Goal: Transaction & Acquisition: Purchase product/service

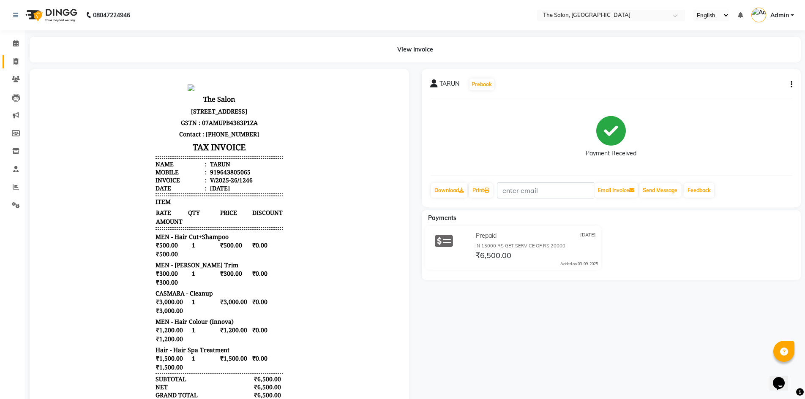
click at [16, 68] on link "Invoice" at bounding box center [13, 62] width 20 height 14
select select "service"
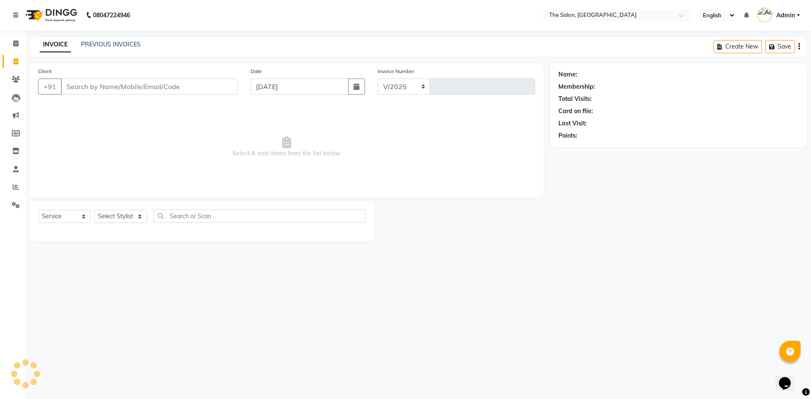
select select "4245"
type input "1247"
type input "9654497719"
click at [217, 95] on div "Client [PHONE_NUMBER] Add Client" at bounding box center [138, 84] width 212 height 35
click at [223, 88] on span "Add Client" at bounding box center [215, 86] width 33 height 8
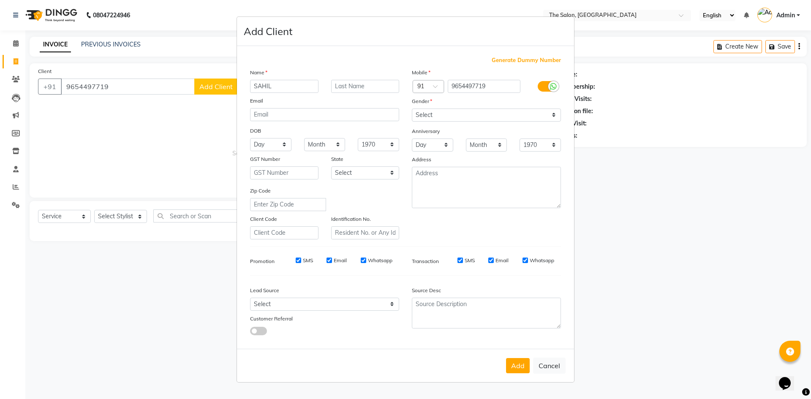
type input "SAHIL"
click at [441, 116] on select "Select [DEMOGRAPHIC_DATA] [DEMOGRAPHIC_DATA] Other Prefer Not To Say" at bounding box center [486, 115] width 149 height 13
select select "[DEMOGRAPHIC_DATA]"
click at [412, 109] on select "Select [DEMOGRAPHIC_DATA] [DEMOGRAPHIC_DATA] Other Prefer Not To Say" at bounding box center [486, 115] width 149 height 13
click at [516, 373] on div "Add Cancel" at bounding box center [405, 365] width 337 height 33
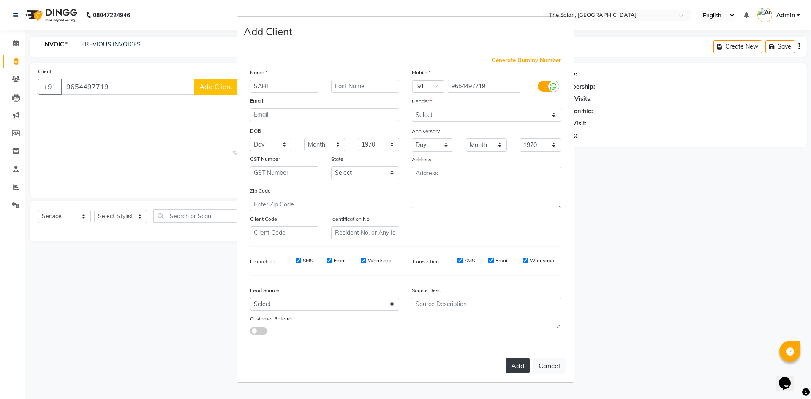
click at [515, 370] on button "Add" at bounding box center [518, 365] width 24 height 15
select select
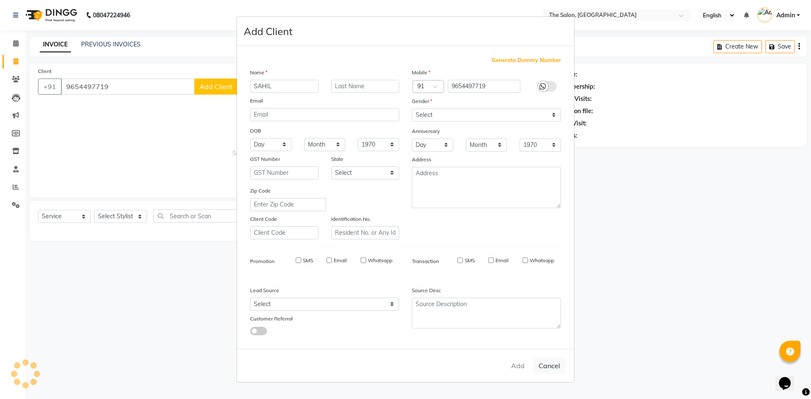
select select
checkbox input "false"
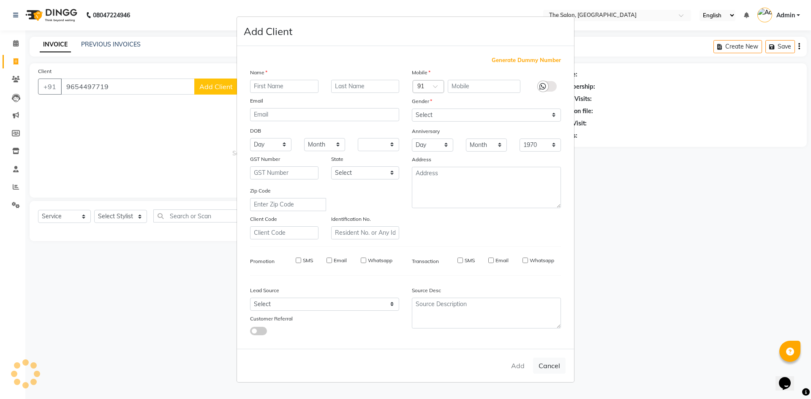
checkbox input "false"
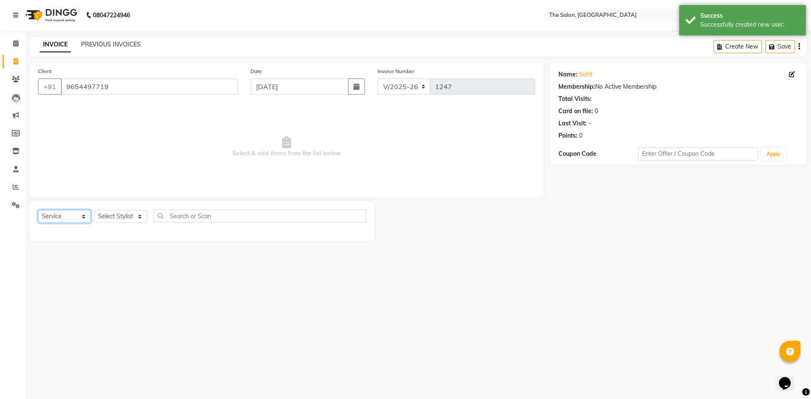
click at [73, 220] on select "Select Service Product Membership Package Voucher Prepaid Gift Card" at bounding box center [64, 216] width 53 height 13
select select "P"
click at [38, 210] on select "Select Service Product Membership Package Voucher Prepaid Gift Card" at bounding box center [64, 216] width 53 height 13
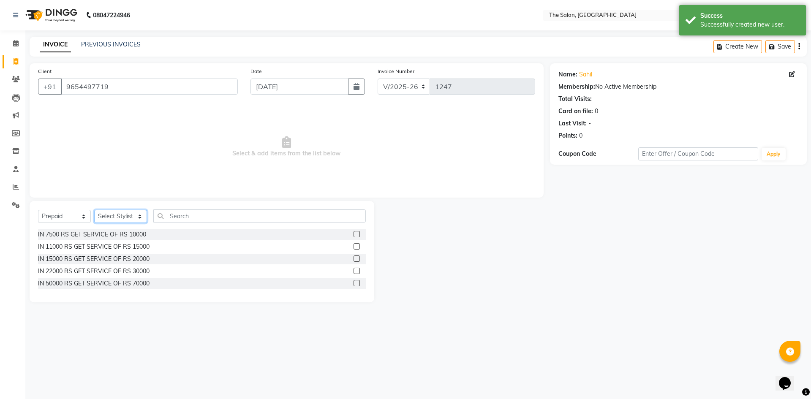
click at [140, 214] on select "Select Stylist [PERSON_NAME] [PERSON_NAME] AKASH [PERSON_NAME] ARJUN [PERSON_NA…" at bounding box center [120, 216] width 53 height 13
select select "22755"
click at [94, 210] on select "Select Stylist [PERSON_NAME] [PERSON_NAME] AKASH [PERSON_NAME] ARJUN [PERSON_NA…" at bounding box center [120, 216] width 53 height 13
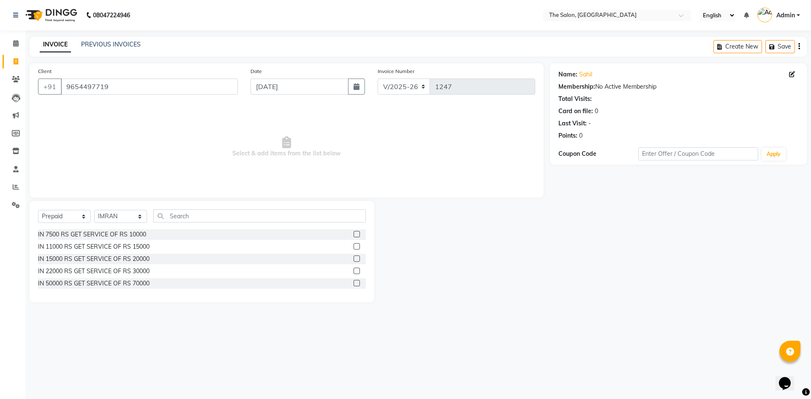
click at [354, 244] on label at bounding box center [357, 246] width 6 height 6
click at [354, 244] on input "checkbox" at bounding box center [356, 246] width 5 height 5
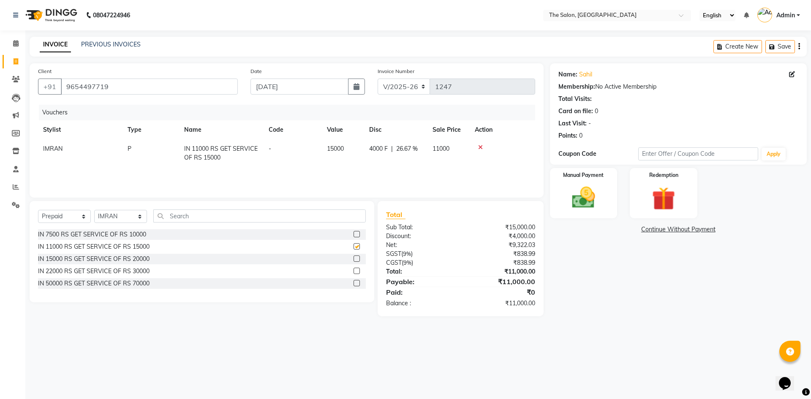
checkbox input "false"
click at [601, 182] on div "Manual Payment" at bounding box center [583, 193] width 70 height 52
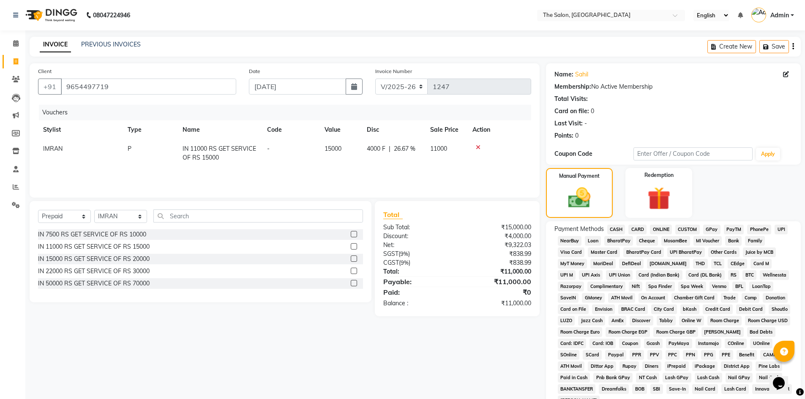
click at [636, 230] on span "CARD" at bounding box center [637, 230] width 18 height 10
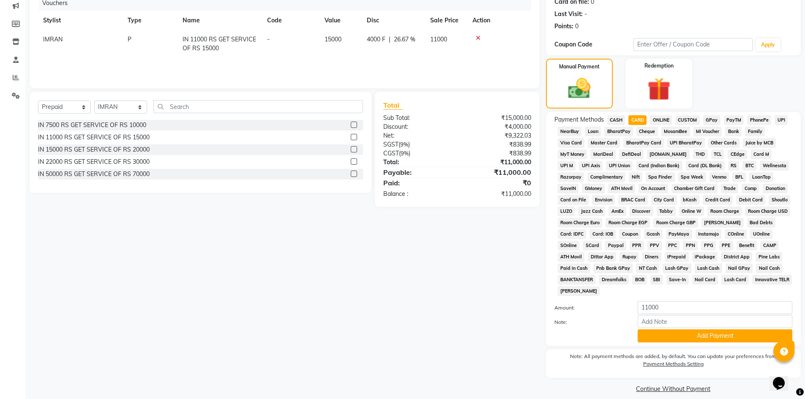
scroll to position [118, 0]
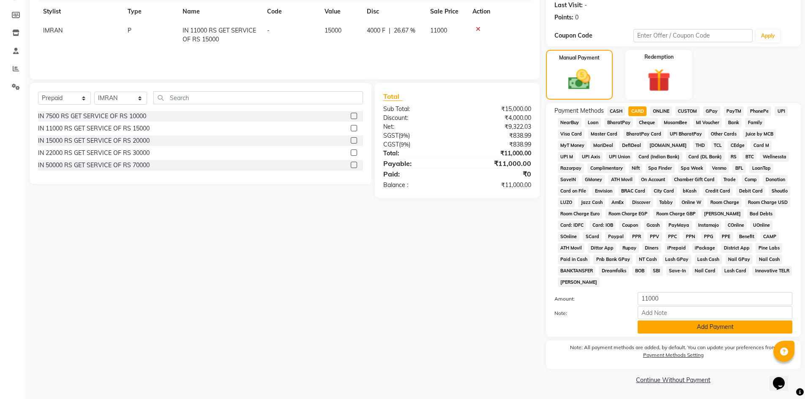
click at [705, 327] on button "Add Payment" at bounding box center [714, 327] width 155 height 13
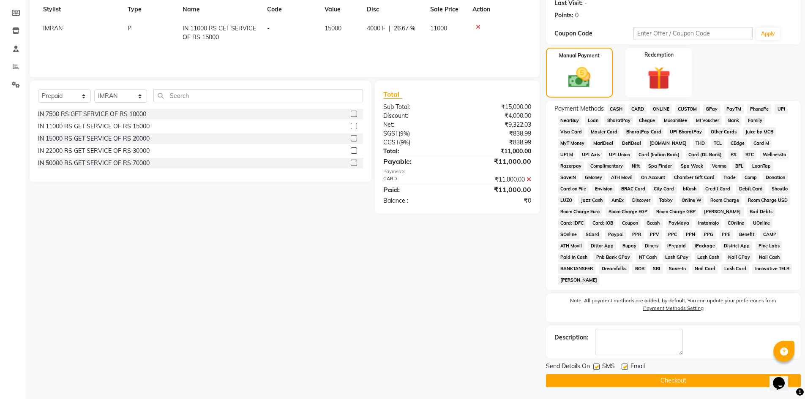
scroll to position [121, 0]
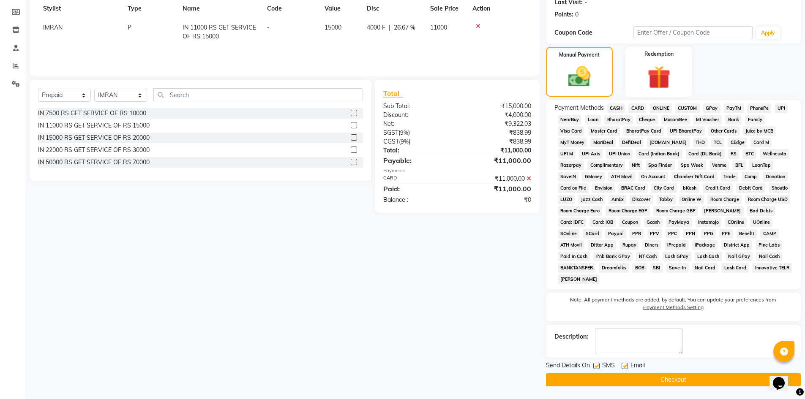
click at [676, 381] on button "Checkout" at bounding box center [673, 379] width 255 height 13
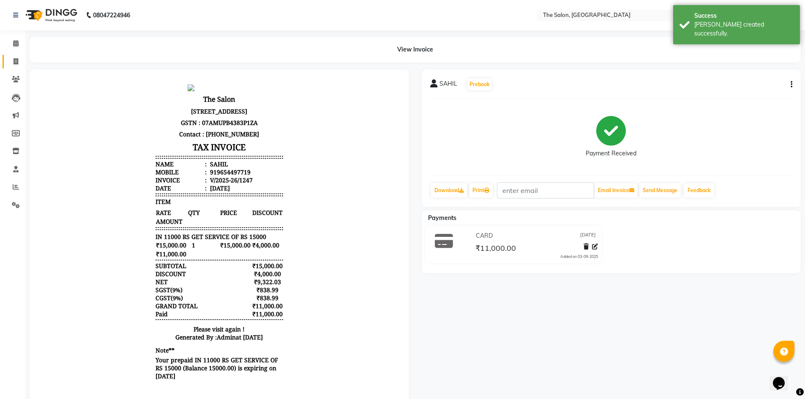
click at [8, 63] on link "Invoice" at bounding box center [13, 62] width 20 height 14
select select "service"
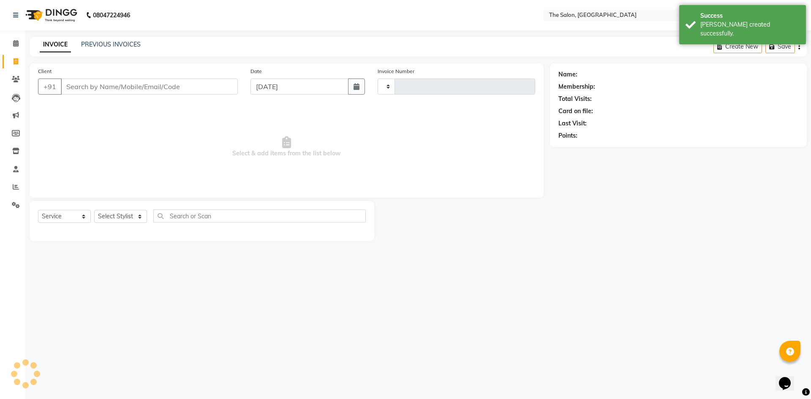
type input "1248"
select select "4245"
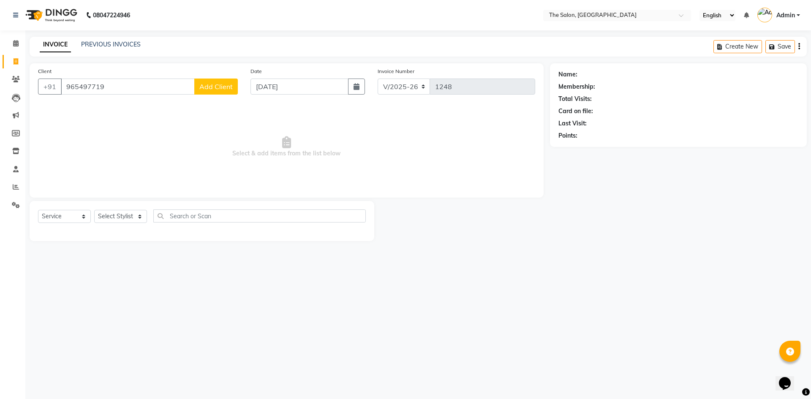
click at [81, 87] on input "965497719" at bounding box center [128, 87] width 134 height 16
type input "9654497719"
click at [583, 149] on icon "button" at bounding box center [582, 148] width 6 height 6
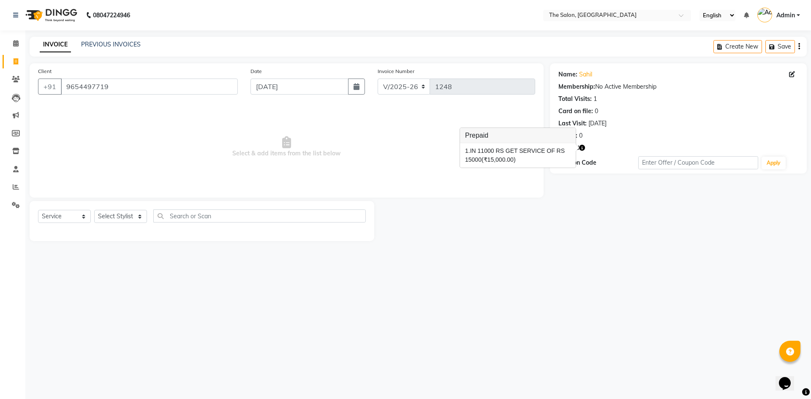
click at [354, 118] on span "Select & add items from the list below" at bounding box center [286, 147] width 497 height 84
click at [132, 211] on select "Select Stylist [PERSON_NAME] [PERSON_NAME] AKASH [PERSON_NAME] ARJUN [PERSON_NA…" at bounding box center [120, 216] width 53 height 13
select select "22746"
click at [94, 210] on select "Select Stylist [PERSON_NAME] [PERSON_NAME] AKASH [PERSON_NAME] ARJUN [PERSON_NA…" at bounding box center [120, 216] width 53 height 13
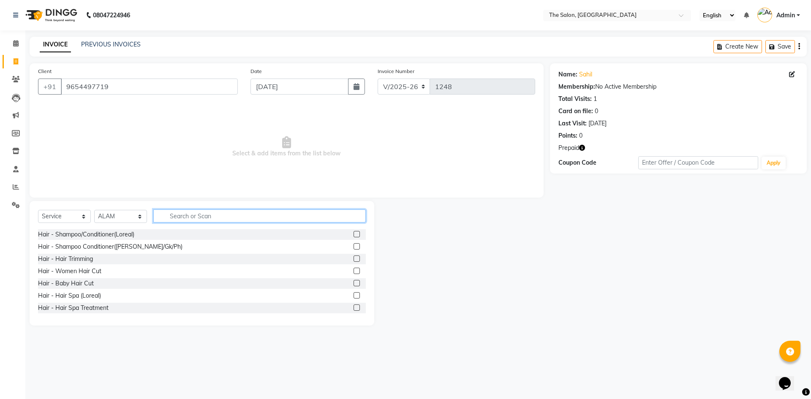
click at [263, 221] on input "text" at bounding box center [259, 216] width 212 height 13
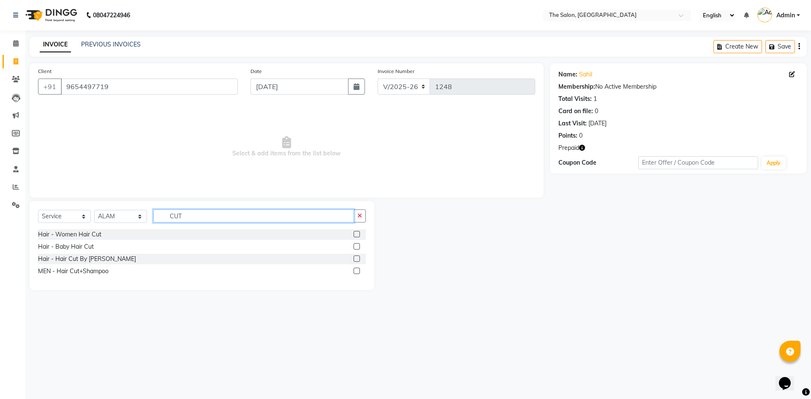
type input "CUT"
click at [356, 272] on label at bounding box center [357, 271] width 6 height 6
click at [356, 272] on input "checkbox" at bounding box center [356, 271] width 5 height 5
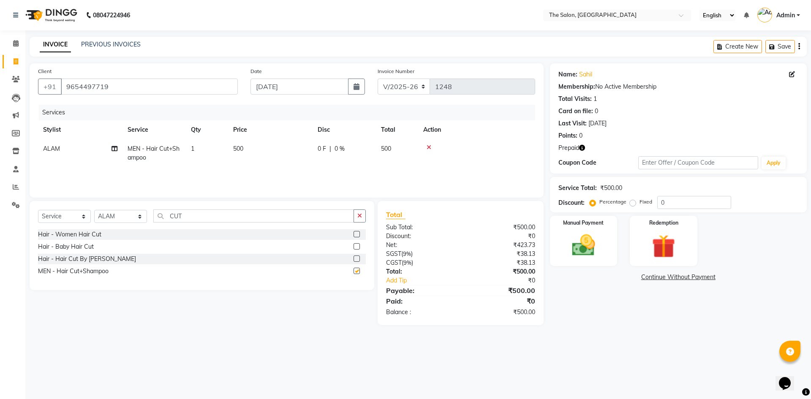
checkbox input "false"
drag, startPoint x: 201, startPoint y: 213, endPoint x: 154, endPoint y: 213, distance: 46.9
click at [154, 213] on input "CUT" at bounding box center [253, 216] width 201 height 13
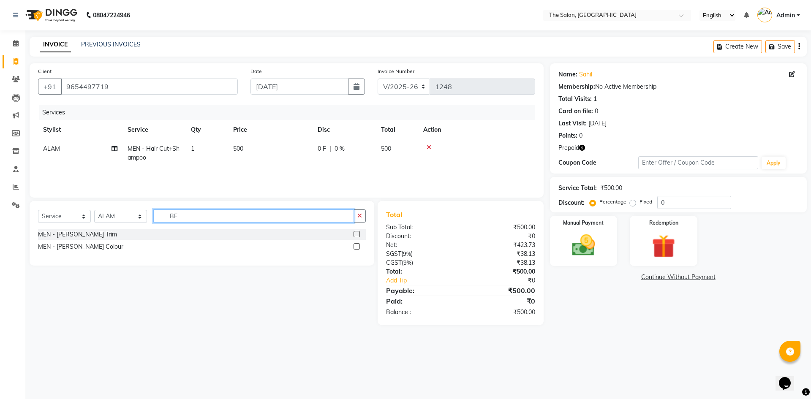
type input "BE"
click at [359, 235] on label at bounding box center [357, 234] width 6 height 6
click at [359, 235] on input "checkbox" at bounding box center [356, 234] width 5 height 5
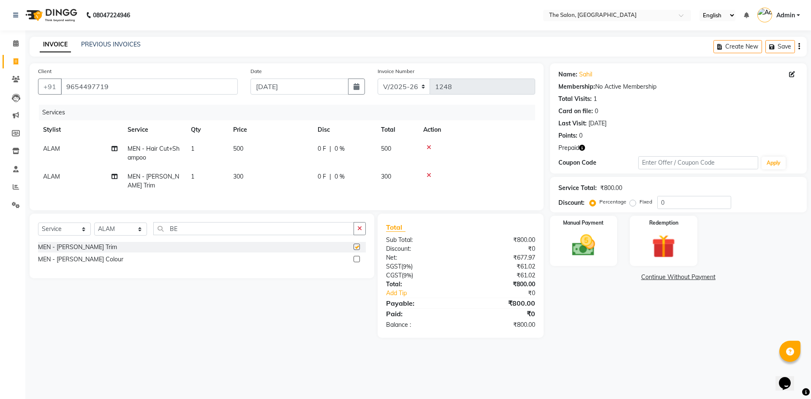
checkbox input "false"
drag, startPoint x: 215, startPoint y: 232, endPoint x: 127, endPoint y: 240, distance: 87.8
click at [127, 240] on div "Select Service Product Membership Package Voucher Prepaid Gift Card Select Styl…" at bounding box center [202, 246] width 345 height 65
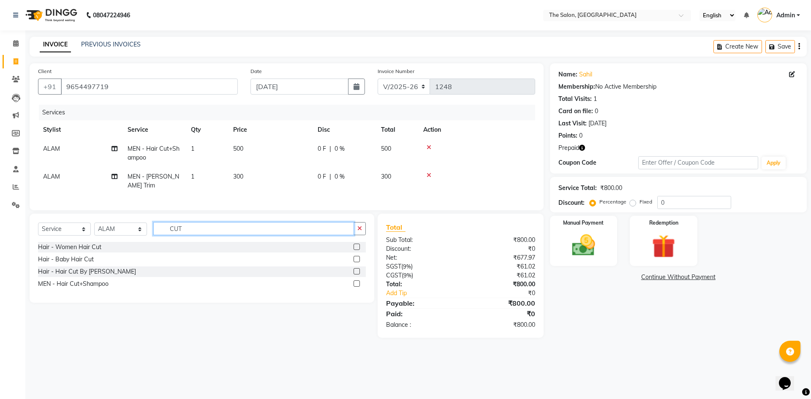
type input "CUT"
click at [359, 245] on label at bounding box center [357, 247] width 6 height 6
click at [359, 245] on input "checkbox" at bounding box center [356, 247] width 5 height 5
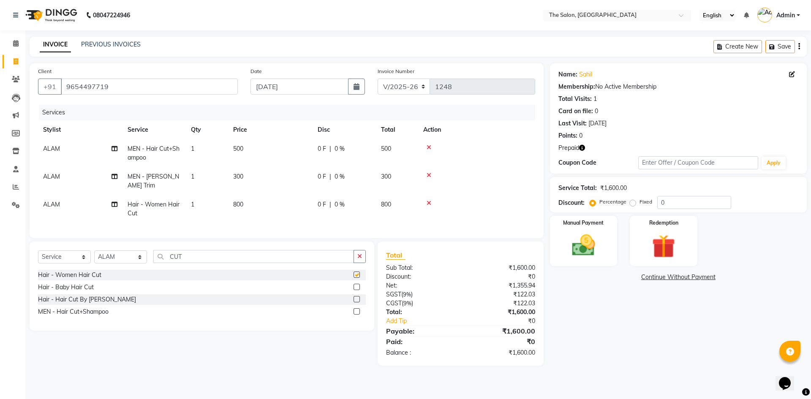
checkbox input "false"
click at [252, 202] on td "800" at bounding box center [270, 209] width 84 height 28
select select "22746"
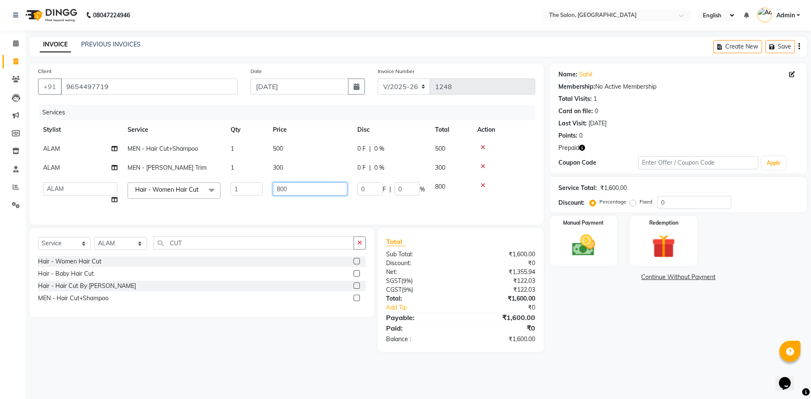
drag, startPoint x: 292, startPoint y: 186, endPoint x: 257, endPoint y: 184, distance: 35.2
click at [257, 184] on tr "[PERSON_NAME] [PERSON_NAME] AKASH [PERSON_NAME] [PERSON_NAME] [PERSON_NAME] KP …" at bounding box center [286, 193] width 497 height 32
type input "1500"
click at [294, 212] on div "Services Stylist Service Qty Price Disc Total Action ALAM MEN - Hair Cut+Shampo…" at bounding box center [286, 161] width 497 height 112
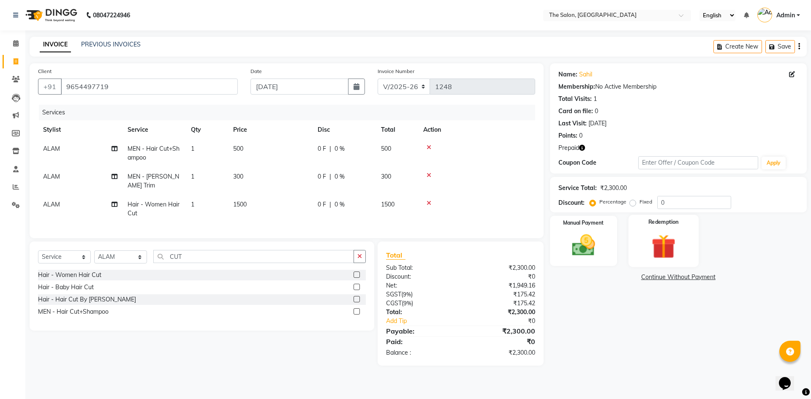
click at [691, 235] on div "Redemption" at bounding box center [664, 241] width 70 height 52
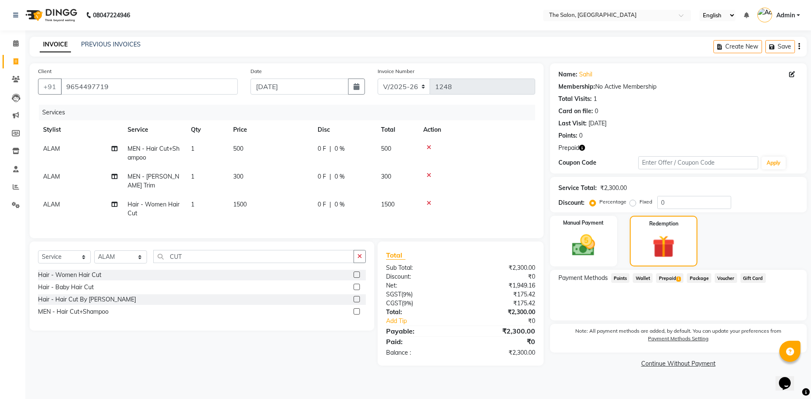
click at [665, 280] on span "Prepaid 1" at bounding box center [669, 278] width 27 height 10
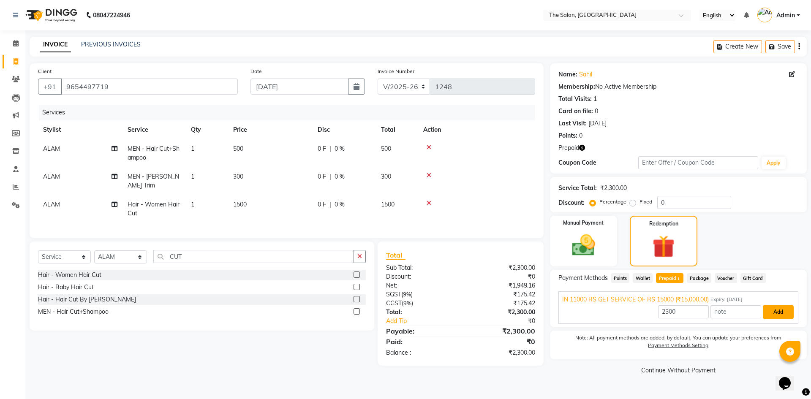
click at [768, 318] on button "Add" at bounding box center [778, 312] width 31 height 14
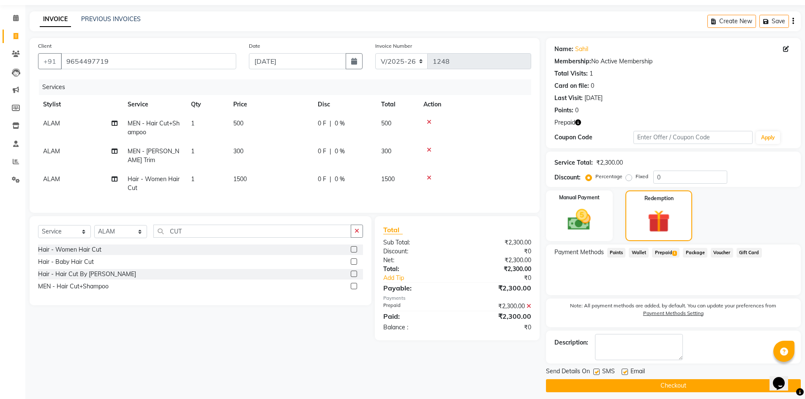
scroll to position [31, 0]
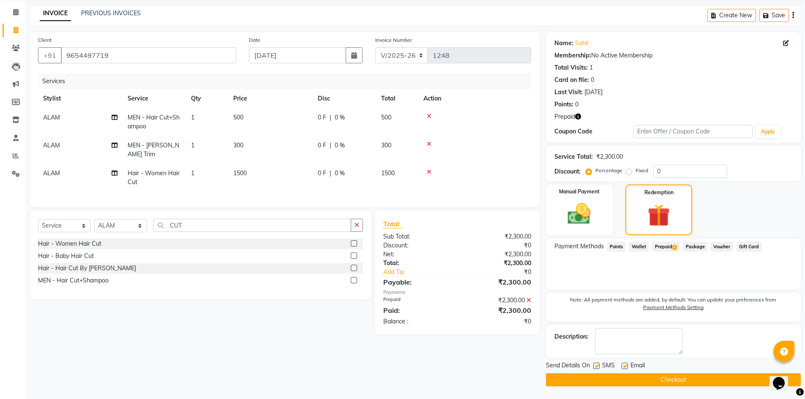
click at [620, 379] on button "Checkout" at bounding box center [673, 379] width 255 height 13
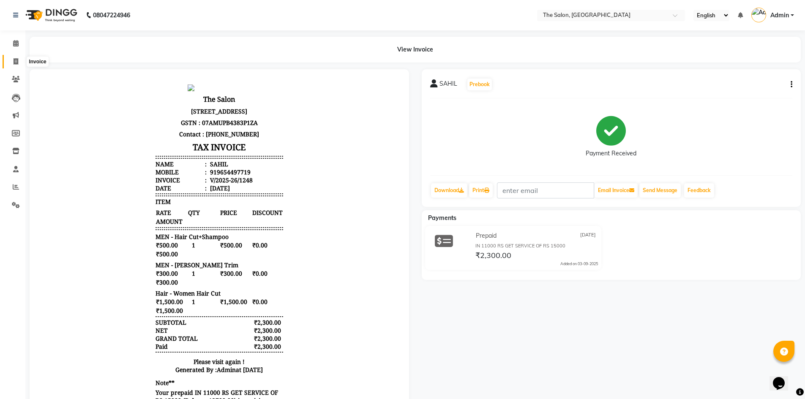
click at [14, 61] on icon at bounding box center [16, 61] width 5 height 6
select select "service"
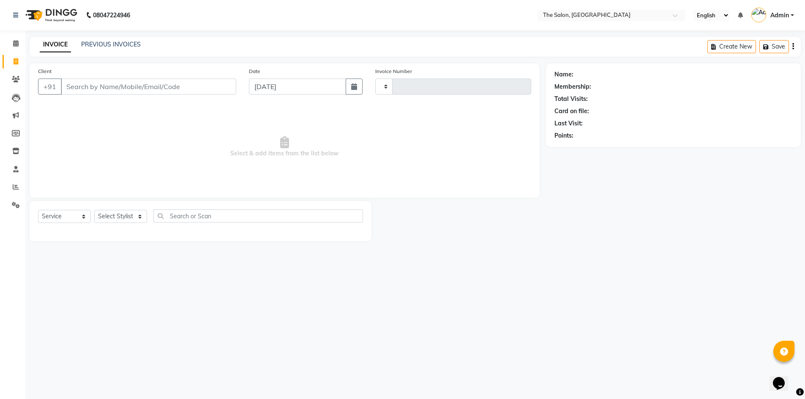
type input "1249"
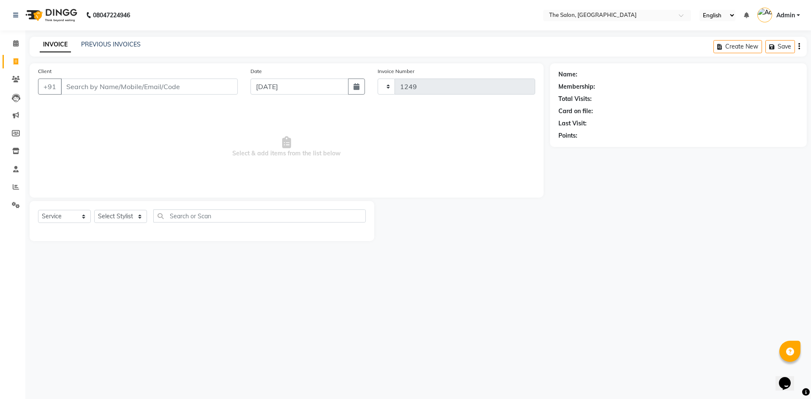
select select "4245"
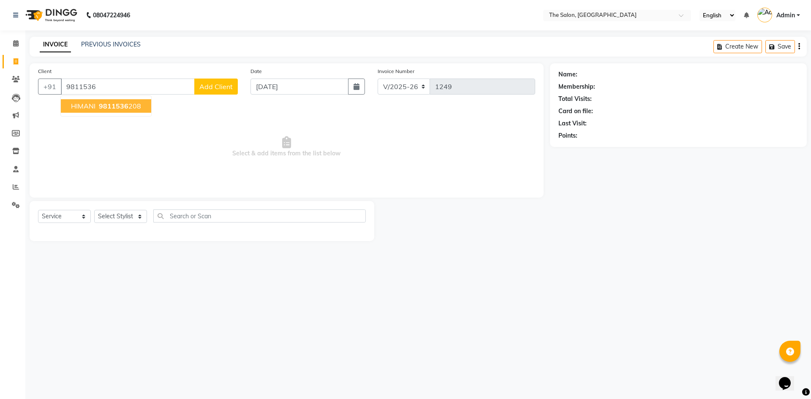
click at [139, 103] on ngb-highlight "9811536 208" at bounding box center [119, 106] width 44 height 8
type input "9811536208"
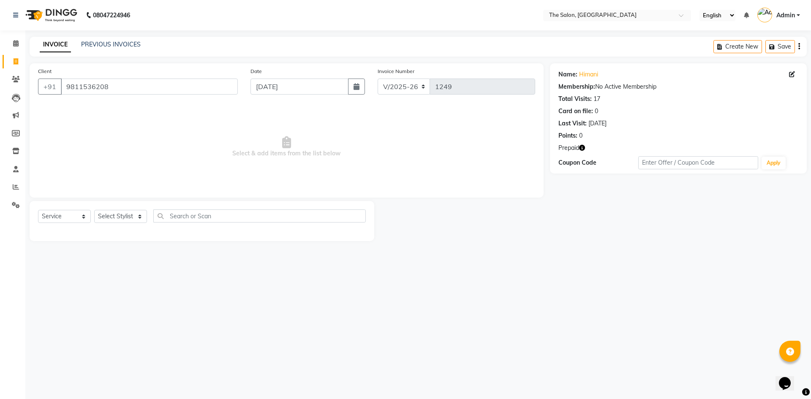
click at [583, 147] on icon "button" at bounding box center [582, 148] width 6 height 6
click at [406, 158] on span "Select & add items from the list below" at bounding box center [286, 147] width 497 height 84
click at [107, 218] on select "Select Stylist [PERSON_NAME] [PERSON_NAME] AKASH [PERSON_NAME] ARJUN [PERSON_NA…" at bounding box center [120, 216] width 53 height 13
select select "22768"
click at [94, 210] on select "Select Stylist [PERSON_NAME] [PERSON_NAME] AKASH [PERSON_NAME] ARJUN [PERSON_NA…" at bounding box center [120, 216] width 53 height 13
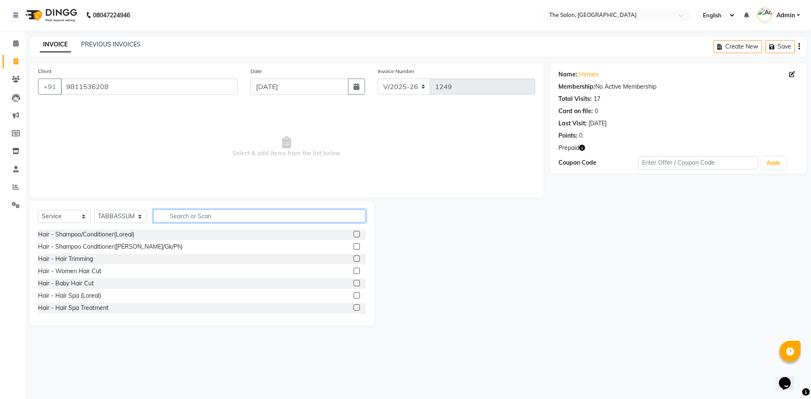
click at [186, 212] on input "text" at bounding box center [259, 216] width 212 height 13
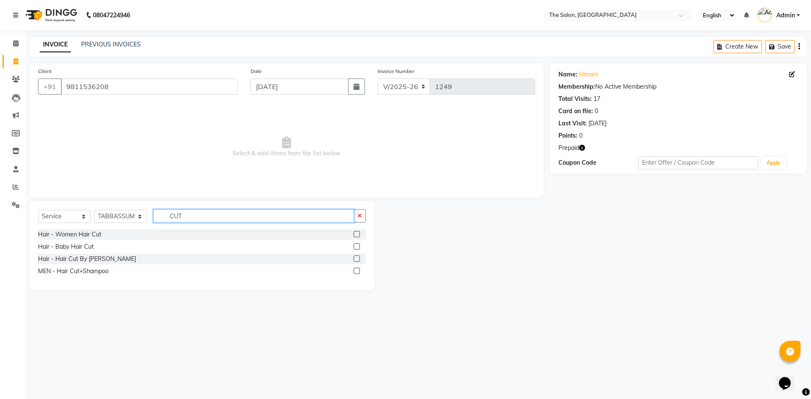
type input "CUT"
click at [357, 232] on label at bounding box center [357, 234] width 6 height 6
click at [357, 232] on input "checkbox" at bounding box center [356, 234] width 5 height 5
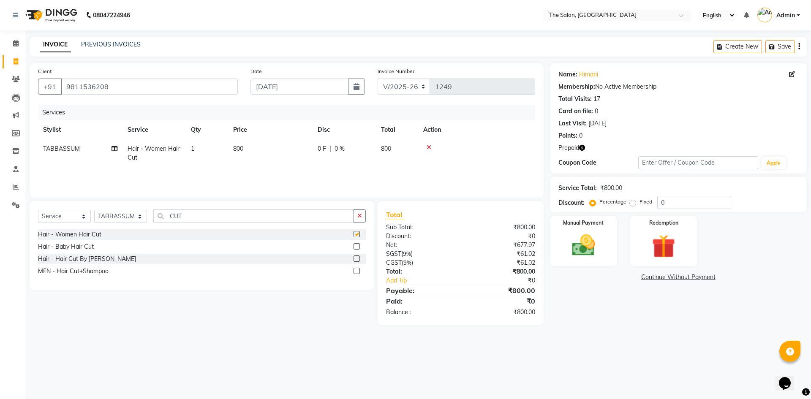
checkbox input "false"
click at [260, 153] on td "800" at bounding box center [270, 153] width 84 height 28
select select "22768"
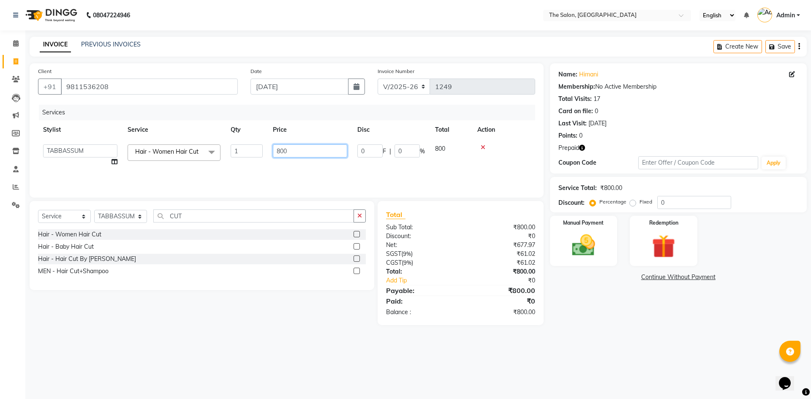
drag, startPoint x: 299, startPoint y: 147, endPoint x: 271, endPoint y: 148, distance: 28.3
click at [271, 148] on td "800" at bounding box center [310, 155] width 84 height 32
type input "1500"
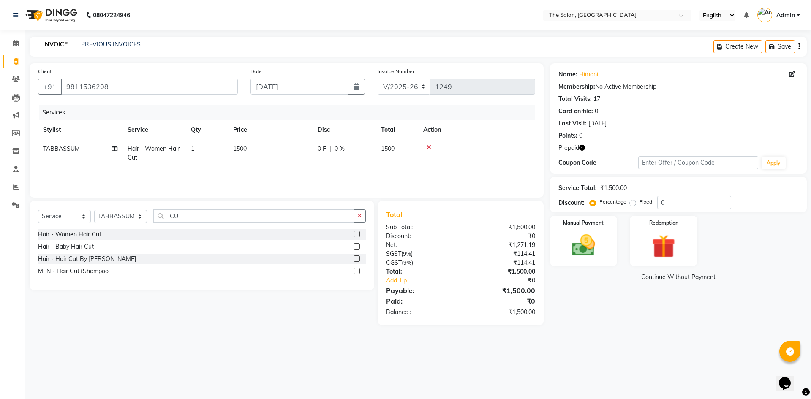
click at [284, 175] on div "Services Stylist Service Qty Price Disc Total Action TABBASSUM Hair - Women Hai…" at bounding box center [286, 147] width 497 height 84
drag, startPoint x: 192, startPoint y: 214, endPoint x: 148, endPoint y: 220, distance: 44.0
click at [148, 220] on div "Select Service Product Membership Package Voucher Prepaid Gift Card Select Styl…" at bounding box center [202, 220] width 328 height 20
type input "D"
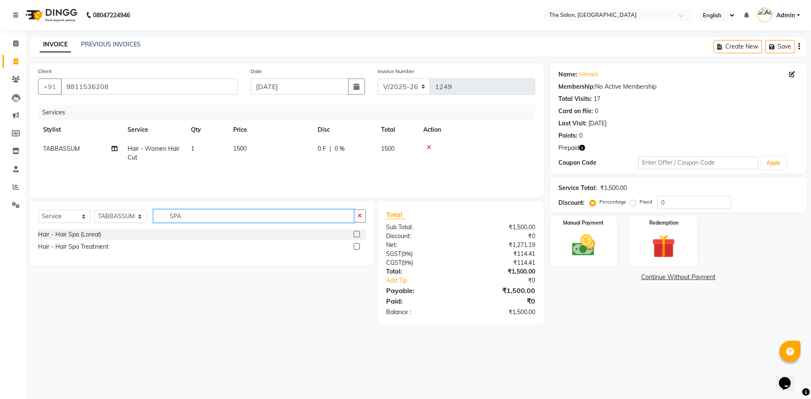
type input "SPA"
click at [356, 249] on label at bounding box center [357, 246] width 6 height 6
click at [356, 249] on input "checkbox" at bounding box center [356, 246] width 5 height 5
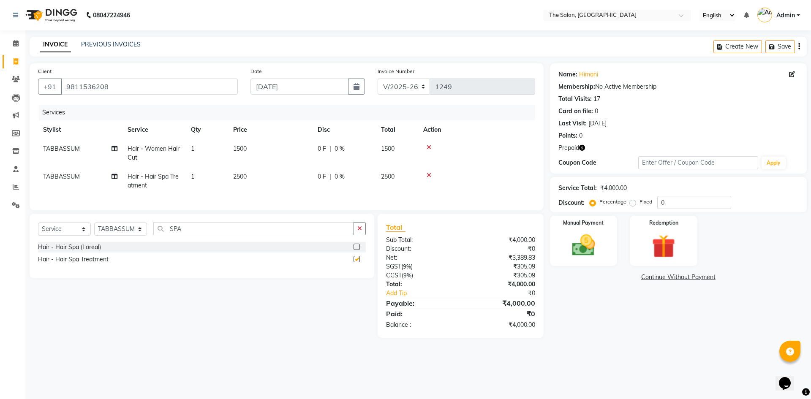
checkbox input "false"
click at [681, 230] on div "Redemption" at bounding box center [664, 241] width 70 height 52
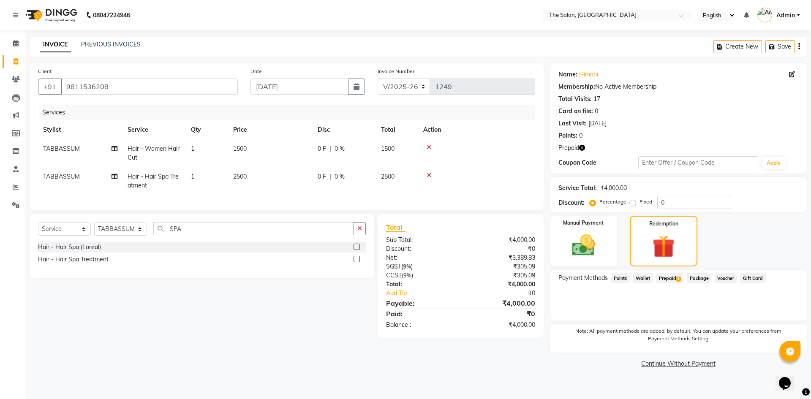
click at [670, 278] on span "Prepaid 1" at bounding box center [669, 278] width 27 height 10
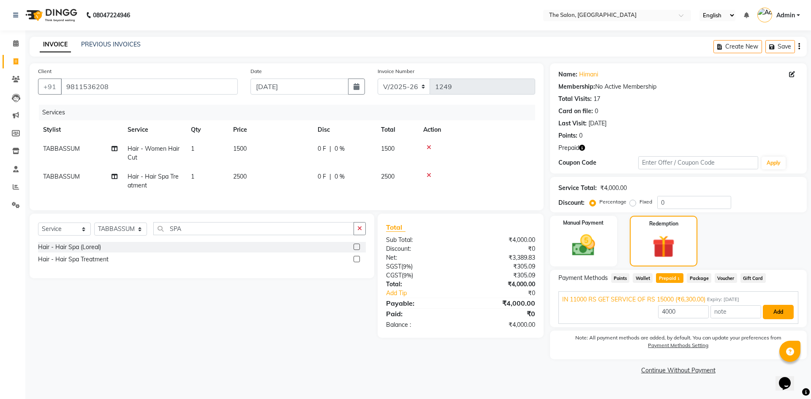
click at [769, 311] on button "Add" at bounding box center [778, 312] width 31 height 14
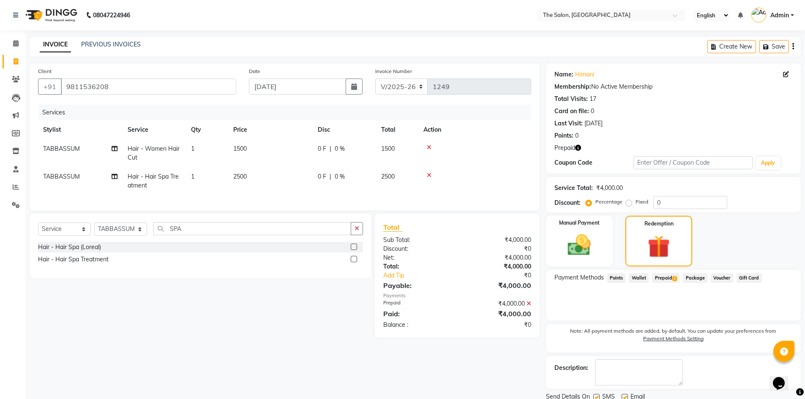
scroll to position [31, 0]
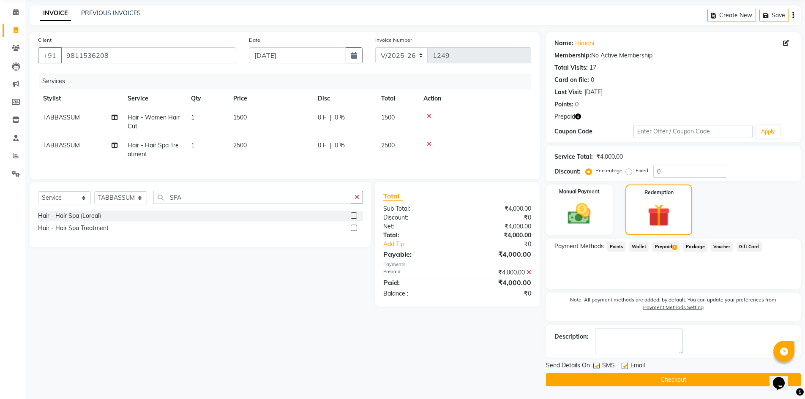
click at [654, 375] on button "Checkout" at bounding box center [673, 379] width 255 height 13
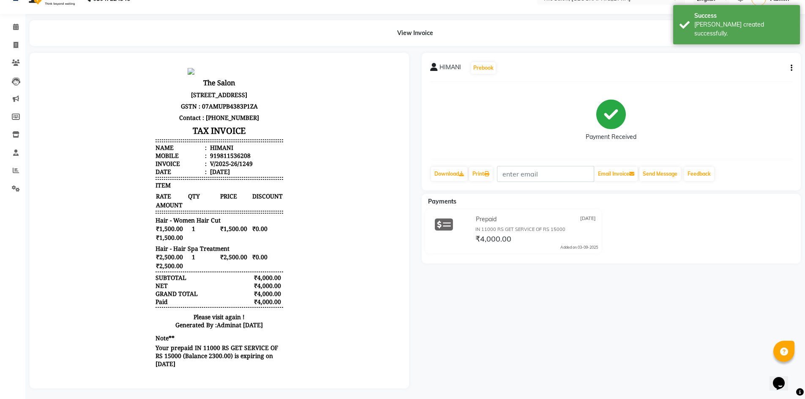
scroll to position [25, 0]
